Goal: Check status: Check status

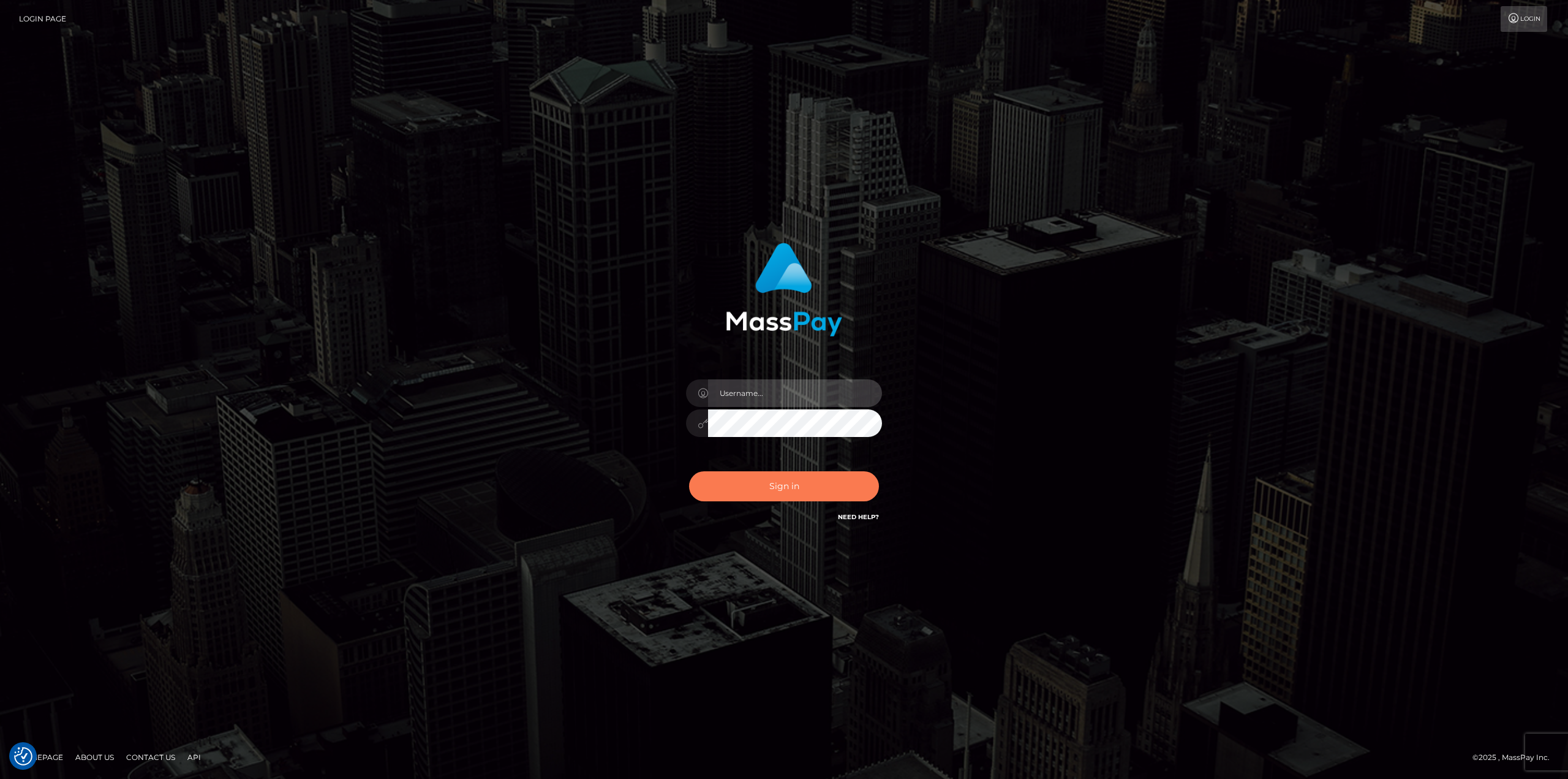
type input "Dikla Silver"
click at [790, 494] on button "Sign in" at bounding box center [784, 486] width 190 height 30
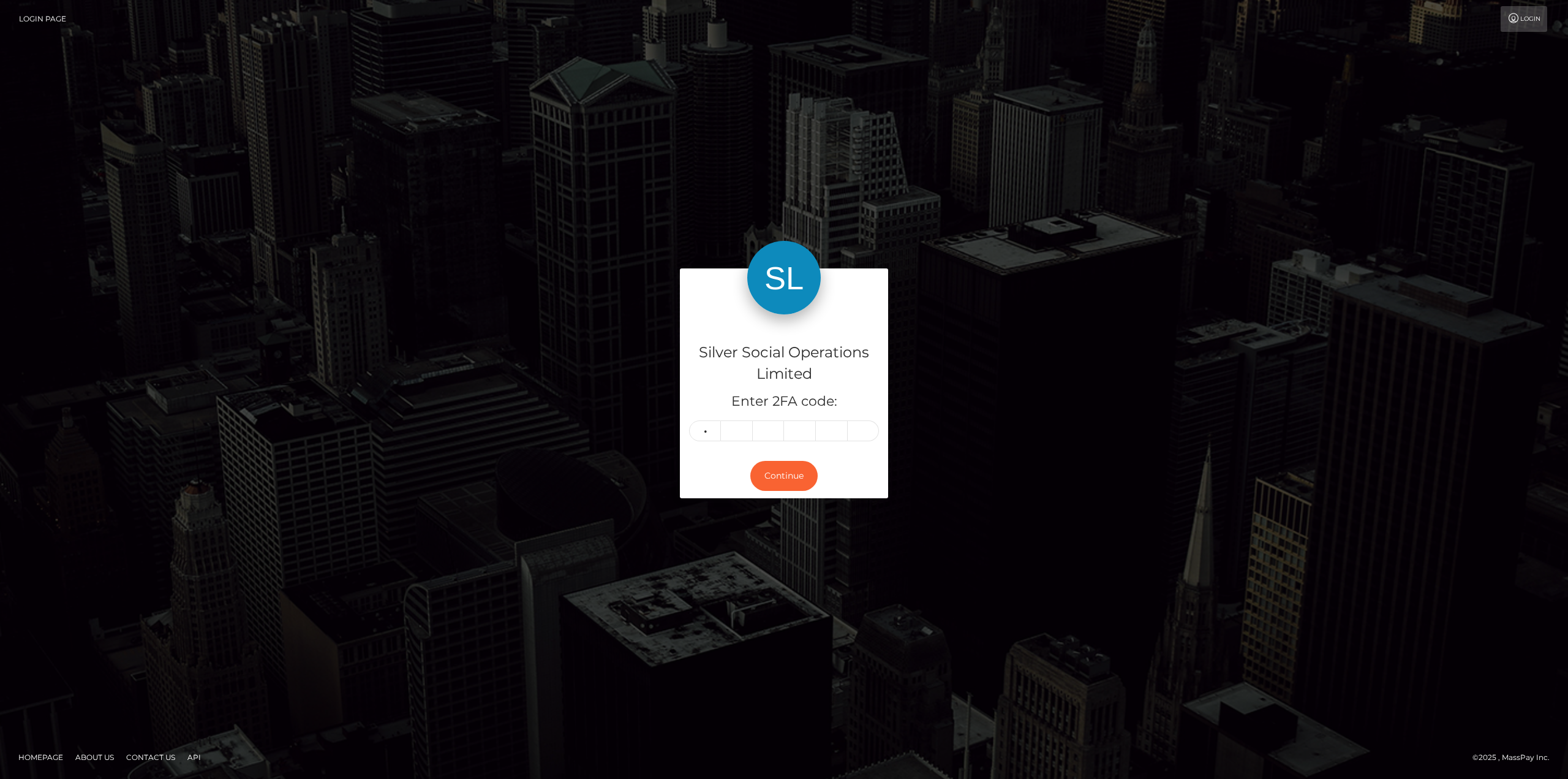
type input "7"
type input "6"
type input "4"
type input "2"
type input "9"
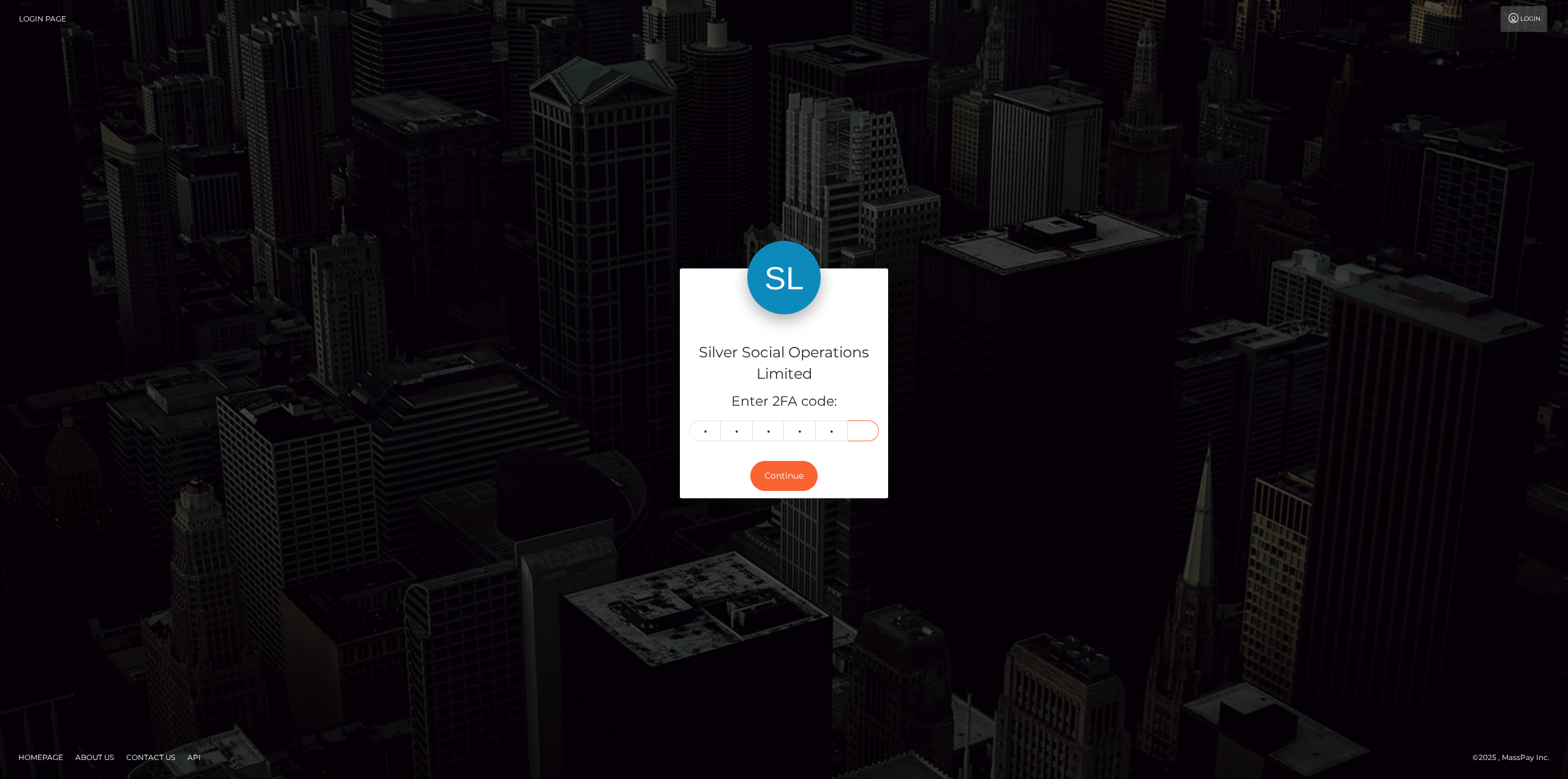
type input "3"
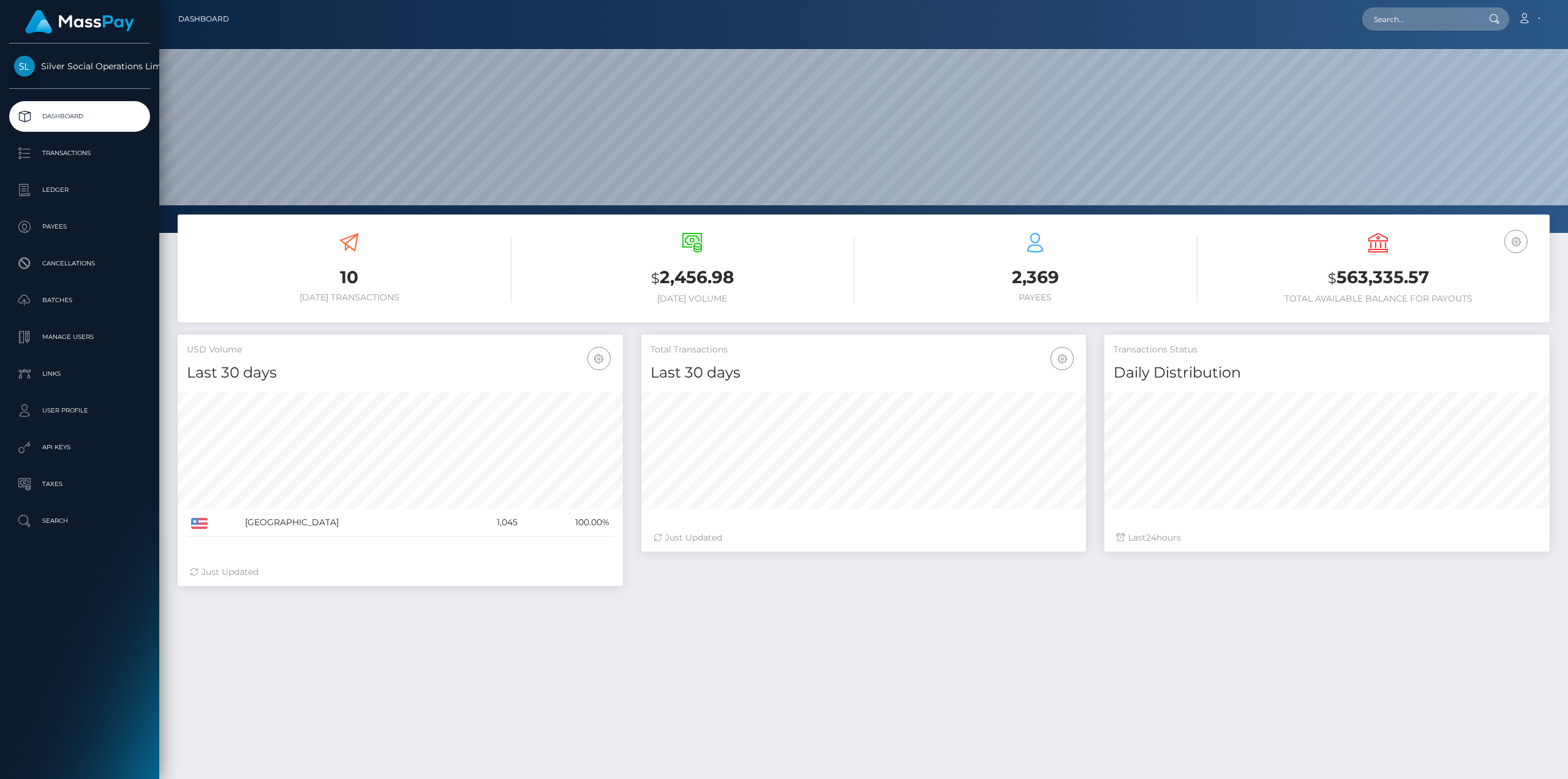
scroll to position [218, 445]
click at [1397, 279] on h3 "$ 563,335.57" at bounding box center [1378, 278] width 325 height 25
copy h3 "563,335.57"
click at [1381, 278] on h3 "$ 563,335.57" at bounding box center [1378, 278] width 325 height 25
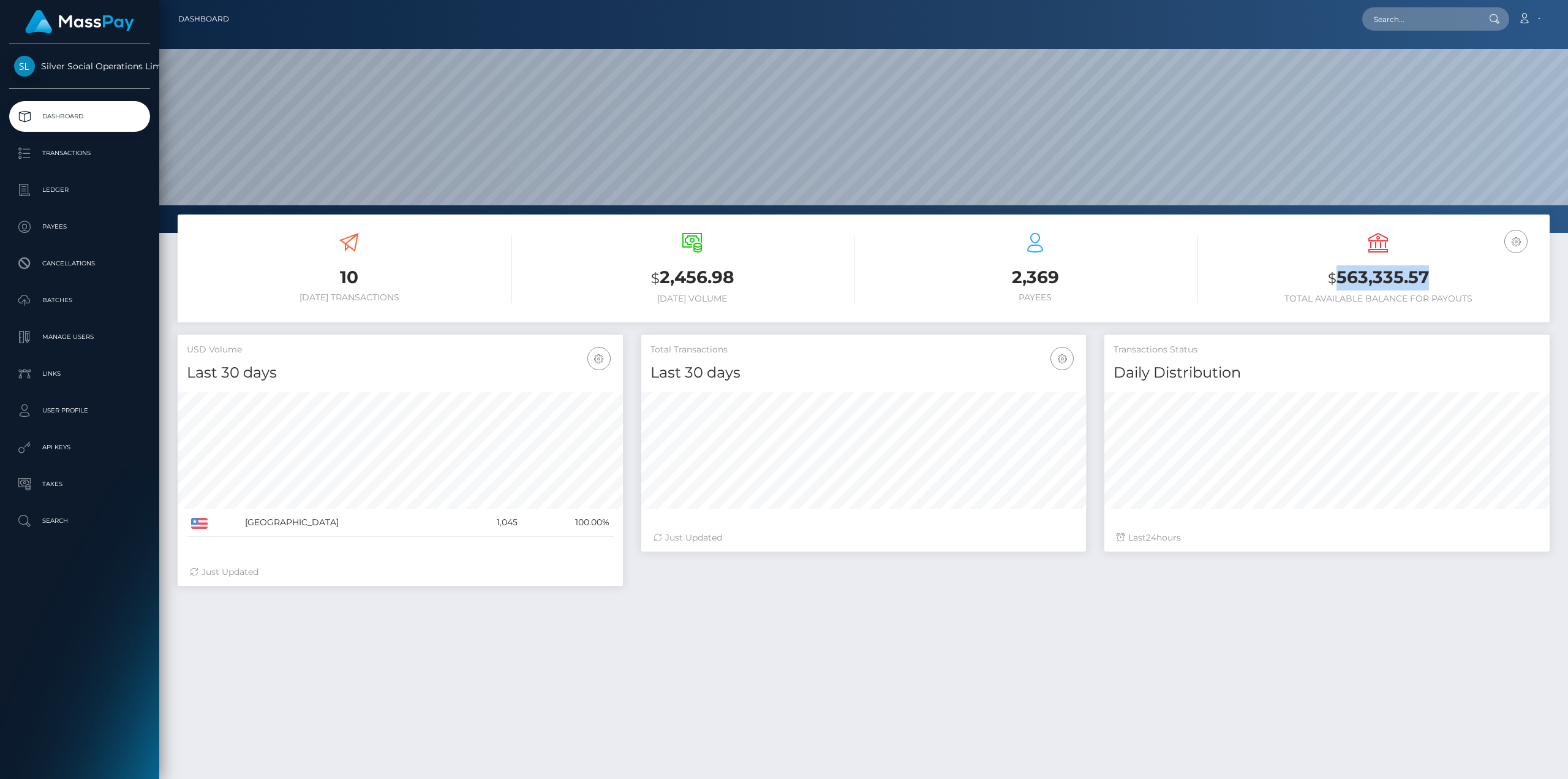
click at [1381, 278] on h3 "$ 563,335.57" at bounding box center [1378, 278] width 325 height 25
click at [1382, 281] on h3 "$ 563,335.57" at bounding box center [1378, 278] width 325 height 25
